Goal: Information Seeking & Learning: Check status

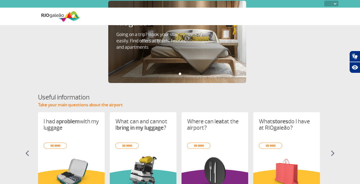
select select
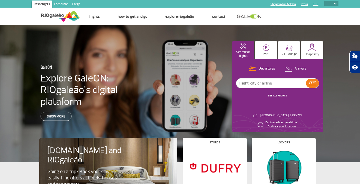
click at [262, 83] on input "text" at bounding box center [272, 83] width 70 height 10
click at [258, 86] on input "sao pa" at bounding box center [272, 83] width 70 height 10
type input "[GEOGRAPHIC_DATA]"
click at [311, 84] on img at bounding box center [312, 83] width 7 height 4
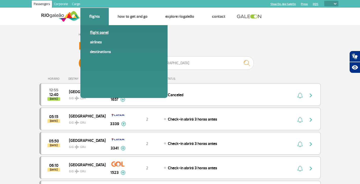
click at [94, 32] on link "Flight panel" at bounding box center [124, 33] width 68 height 6
click at [98, 32] on link "Flight panel" at bounding box center [124, 33] width 68 height 6
click at [93, 33] on link "Flight panel" at bounding box center [124, 33] width 68 height 6
click at [101, 51] on link "Destinations" at bounding box center [124, 52] width 68 height 6
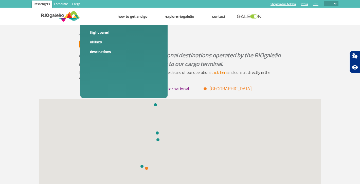
click at [58, 16] on img at bounding box center [60, 16] width 39 height 12
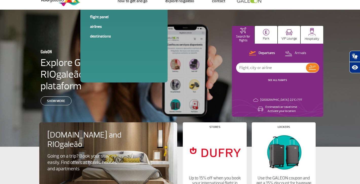
scroll to position [16, 0]
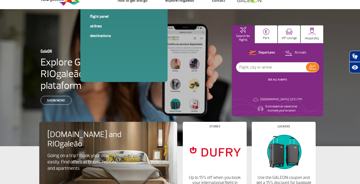
click at [265, 69] on input "text" at bounding box center [272, 67] width 70 height 10
type input "[GEOGRAPHIC_DATA]"
click at [311, 68] on img at bounding box center [312, 67] width 7 height 4
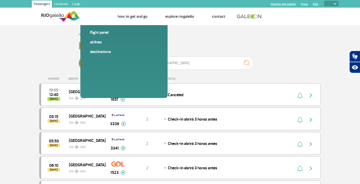
click at [75, 75] on div "HORÁRIO DESTINY AIRLINE TERMINAL STATUS" at bounding box center [180, 77] width 282 height 10
click at [73, 79] on div "DESTINY" at bounding box center [87, 78] width 37 height 3
click at [100, 51] on link "Destinations" at bounding box center [124, 52] width 68 height 6
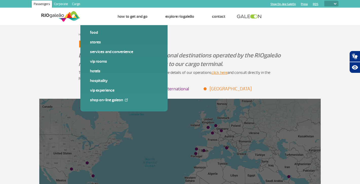
click at [52, 15] on img at bounding box center [60, 16] width 39 height 12
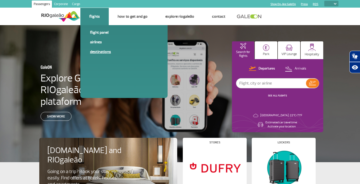
click at [95, 50] on link "Destinations" at bounding box center [124, 52] width 68 height 6
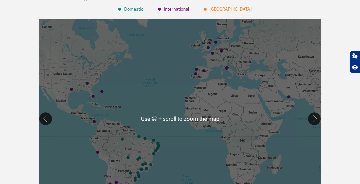
scroll to position [80, 0]
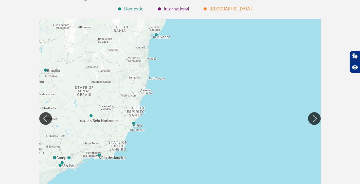
drag, startPoint x: 153, startPoint y: 159, endPoint x: 149, endPoint y: 72, distance: 87.9
click at [149, 72] on div at bounding box center [180, 118] width 282 height 199
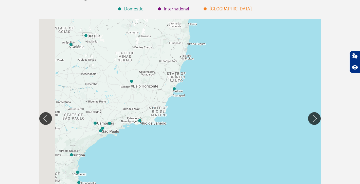
drag, startPoint x: 112, startPoint y: 113, endPoint x: 153, endPoint y: 78, distance: 54.7
click at [153, 78] on div at bounding box center [180, 118] width 282 height 199
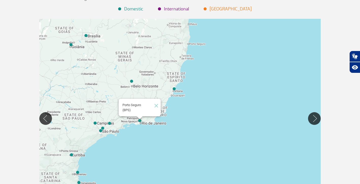
click at [140, 121] on img "Porto Seguro (BPS)" at bounding box center [139, 120] width 3 height 3
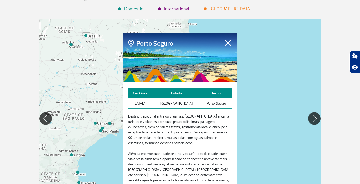
click at [227, 40] on button "Fechar" at bounding box center [228, 42] width 8 height 7
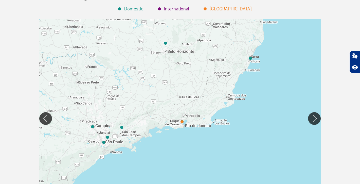
drag, startPoint x: 117, startPoint y: 142, endPoint x: 172, endPoint y: 137, distance: 55.8
click at [172, 137] on div at bounding box center [180, 118] width 282 height 199
click at [105, 143] on img "São Paulo (CGH)" at bounding box center [103, 142] width 3 height 3
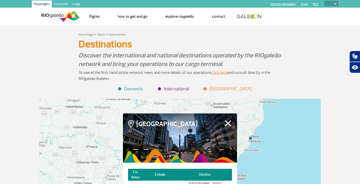
scroll to position [0, 0]
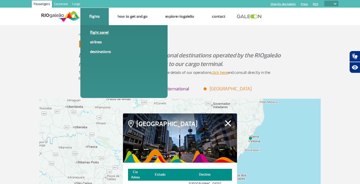
click at [96, 34] on link "Flight panel" at bounding box center [124, 33] width 68 height 6
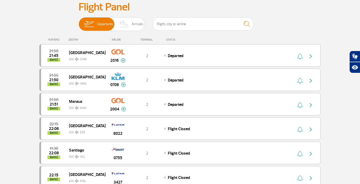
scroll to position [18, 0]
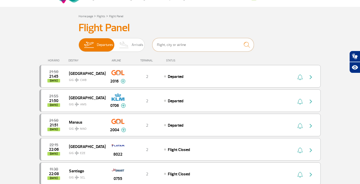
click at [162, 45] on input "text" at bounding box center [204, 44] width 102 height 13
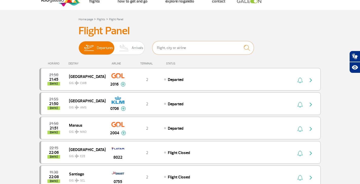
paste input "Azul E195 ("
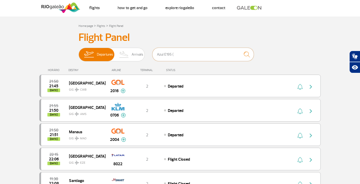
scroll to position [0, 0]
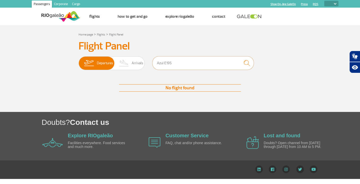
click at [163, 63] on input "Azul E195" at bounding box center [204, 62] width 102 height 13
type input "E195"
click at [179, 59] on input "E195" at bounding box center [204, 62] width 102 height 13
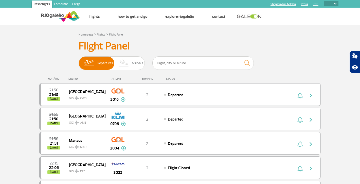
click at [310, 94] on img "button" at bounding box center [311, 95] width 6 height 6
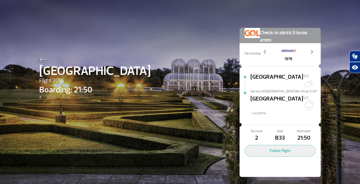
click at [40, 61] on img at bounding box center [42, 59] width 7 height 5
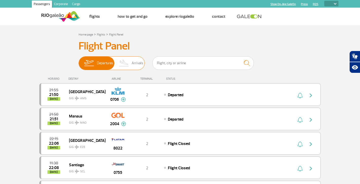
click at [127, 65] on img at bounding box center [124, 63] width 15 height 13
click at [79, 61] on input "Departures Arrivals" at bounding box center [79, 61] width 0 height 0
